Goal: Find specific page/section: Find specific page/section

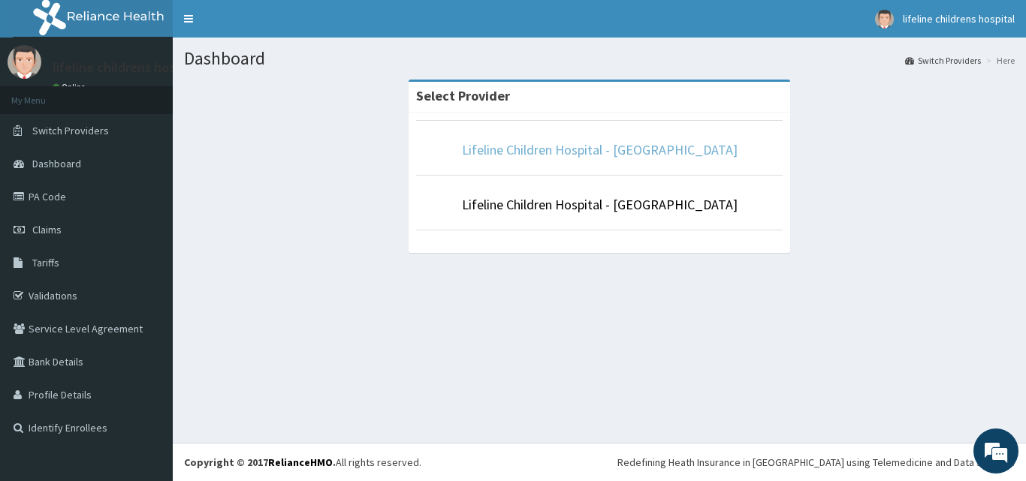
click at [588, 148] on link "Lifeline Children Hospital - [GEOGRAPHIC_DATA]" at bounding box center [600, 149] width 276 height 17
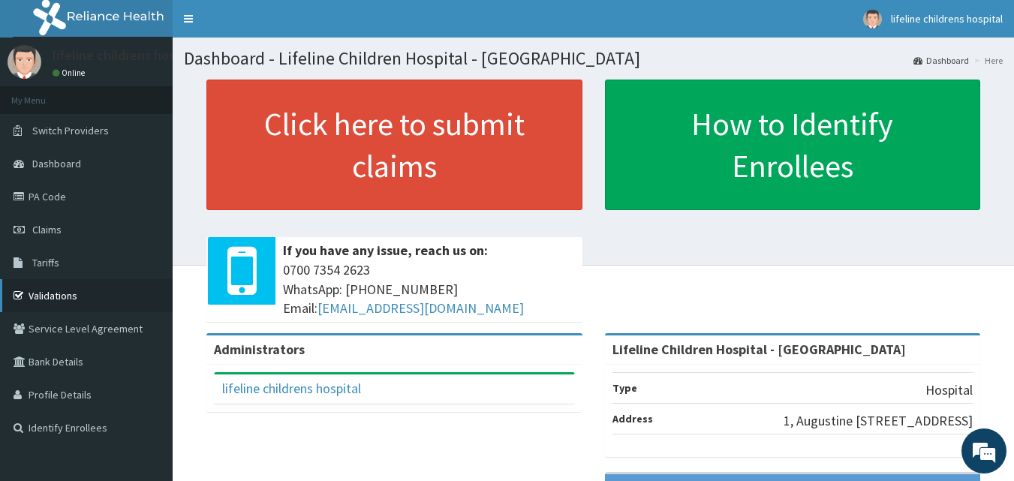
click at [95, 294] on link "Validations" at bounding box center [86, 295] width 173 height 33
